Goal: Check status: Check status

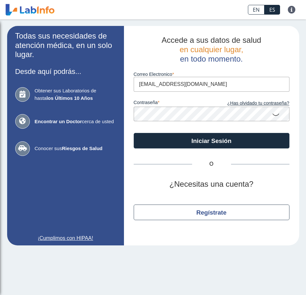
click at [189, 146] on button "Iniciar Sesión" at bounding box center [212, 141] width 156 height 16
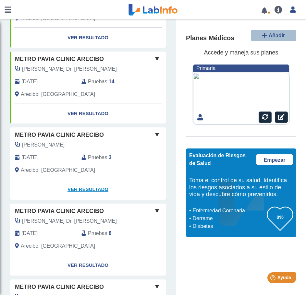
scroll to position [194, 0]
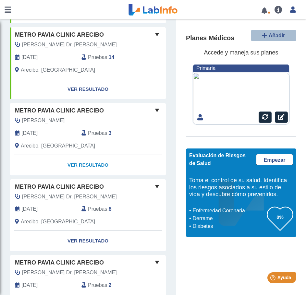
click at [95, 165] on link "Ver Resultado" at bounding box center [88, 165] width 156 height 20
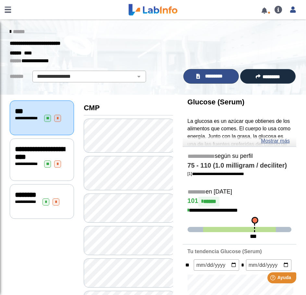
click at [210, 74] on span "*********" at bounding box center [214, 76] width 24 height 7
